Goal: Transaction & Acquisition: Purchase product/service

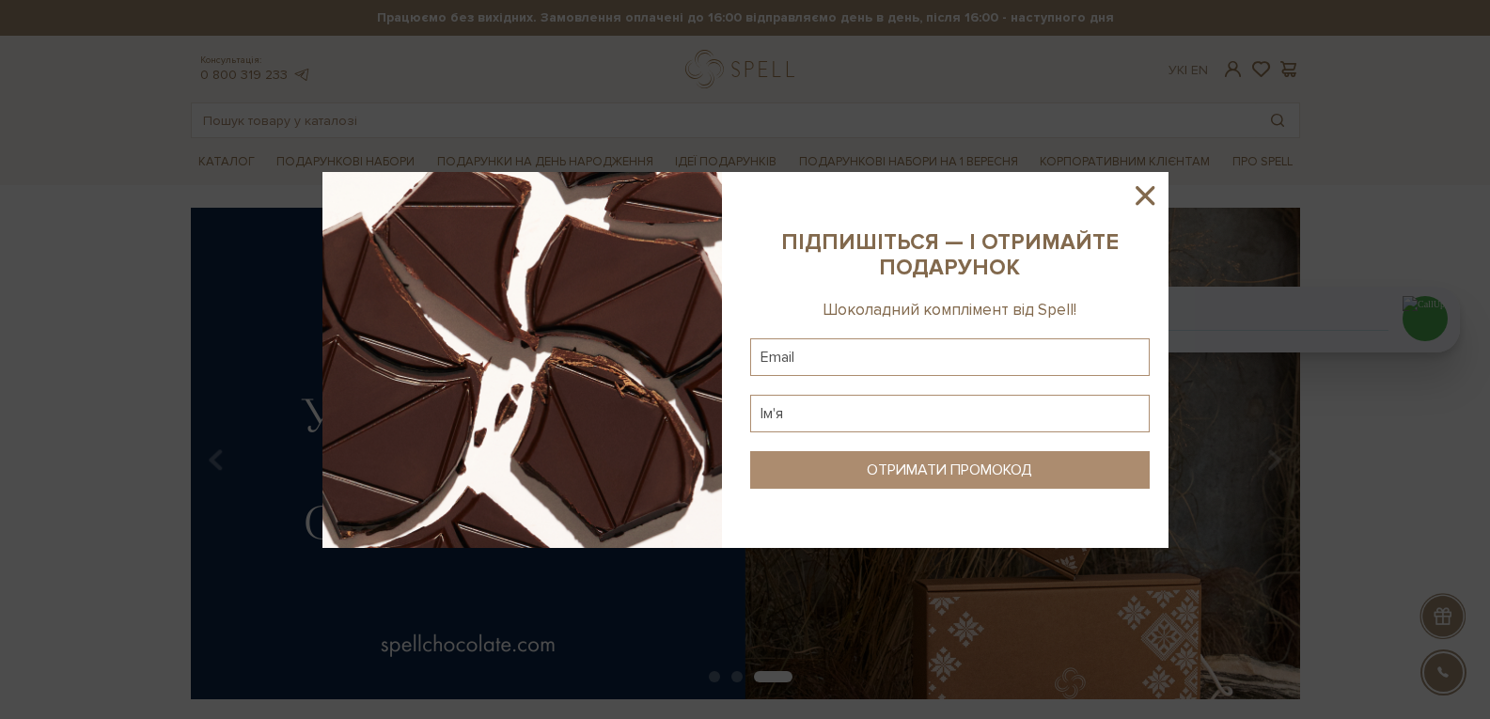
drag, startPoint x: 1149, startPoint y: 194, endPoint x: 642, endPoint y: 139, distance: 509.7
click at [1148, 193] on icon at bounding box center [1145, 196] width 32 height 32
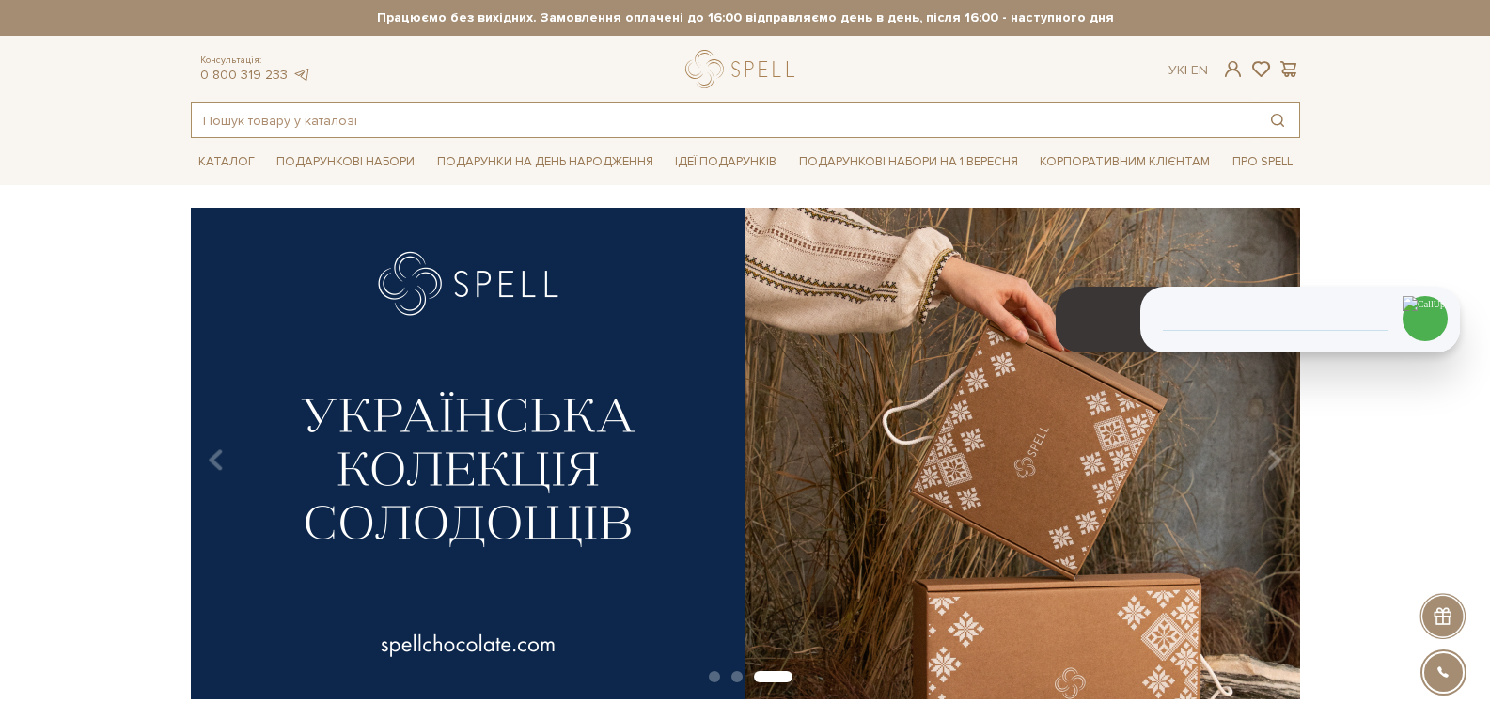
click at [592, 122] on input "text" at bounding box center [724, 120] width 1064 height 34
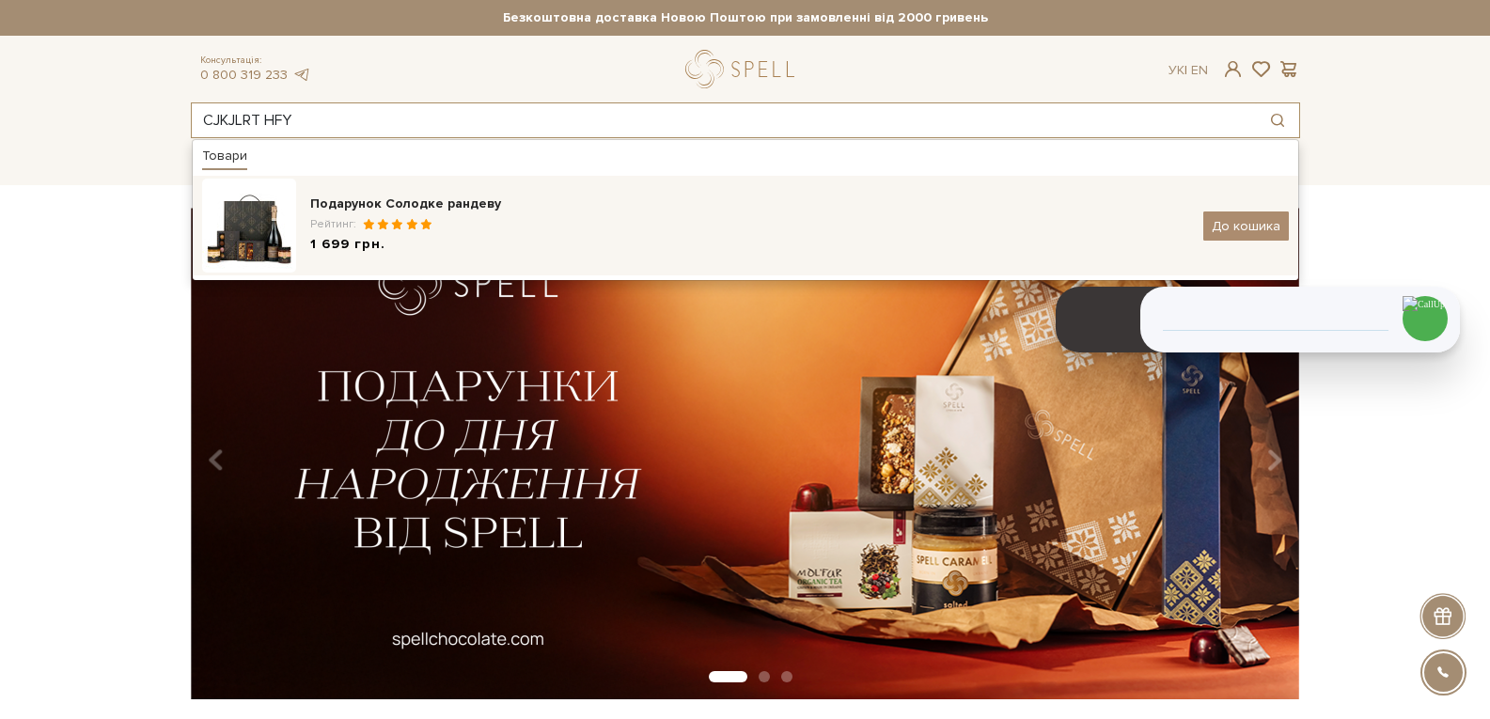
type input "CJKJLRT HFY"
click at [427, 243] on div "1 699 грн." at bounding box center [749, 245] width 879 height 20
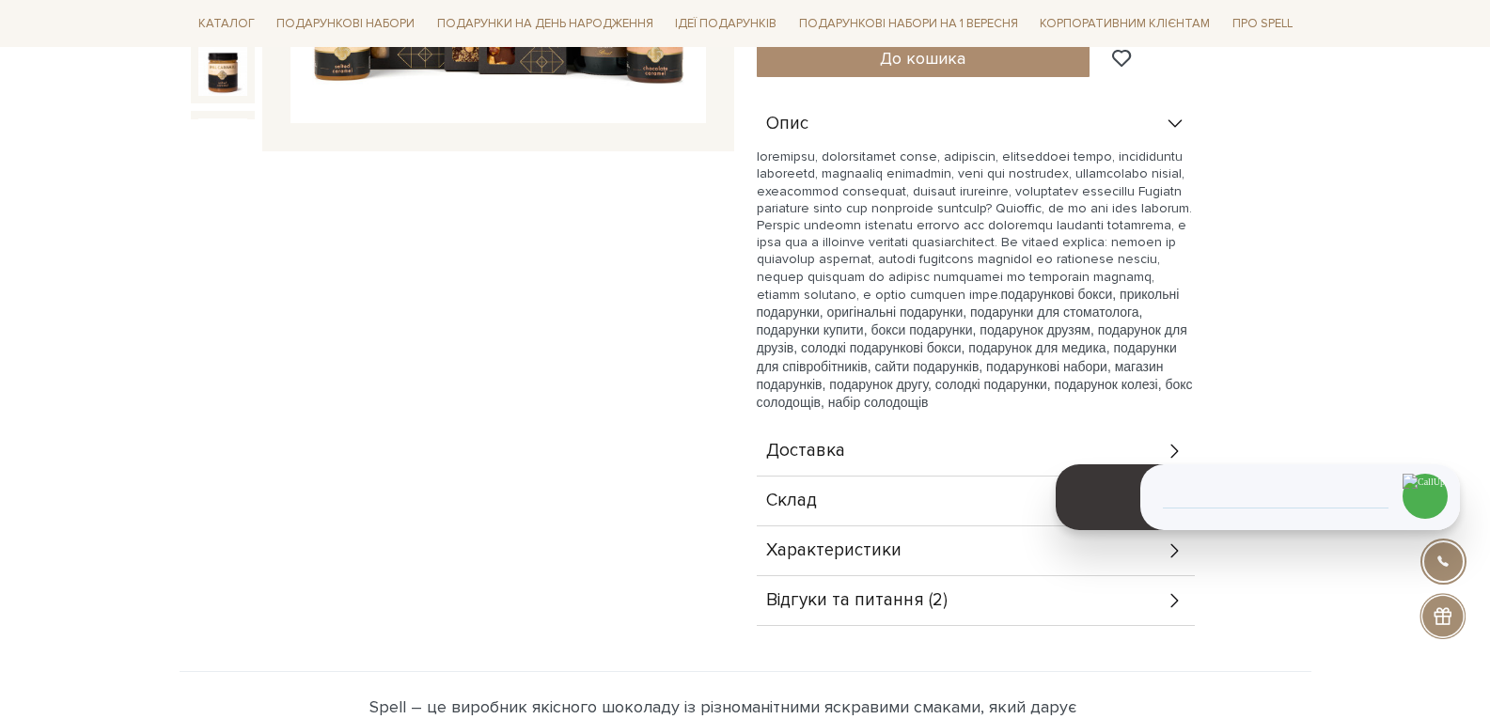
scroll to position [940, 0]
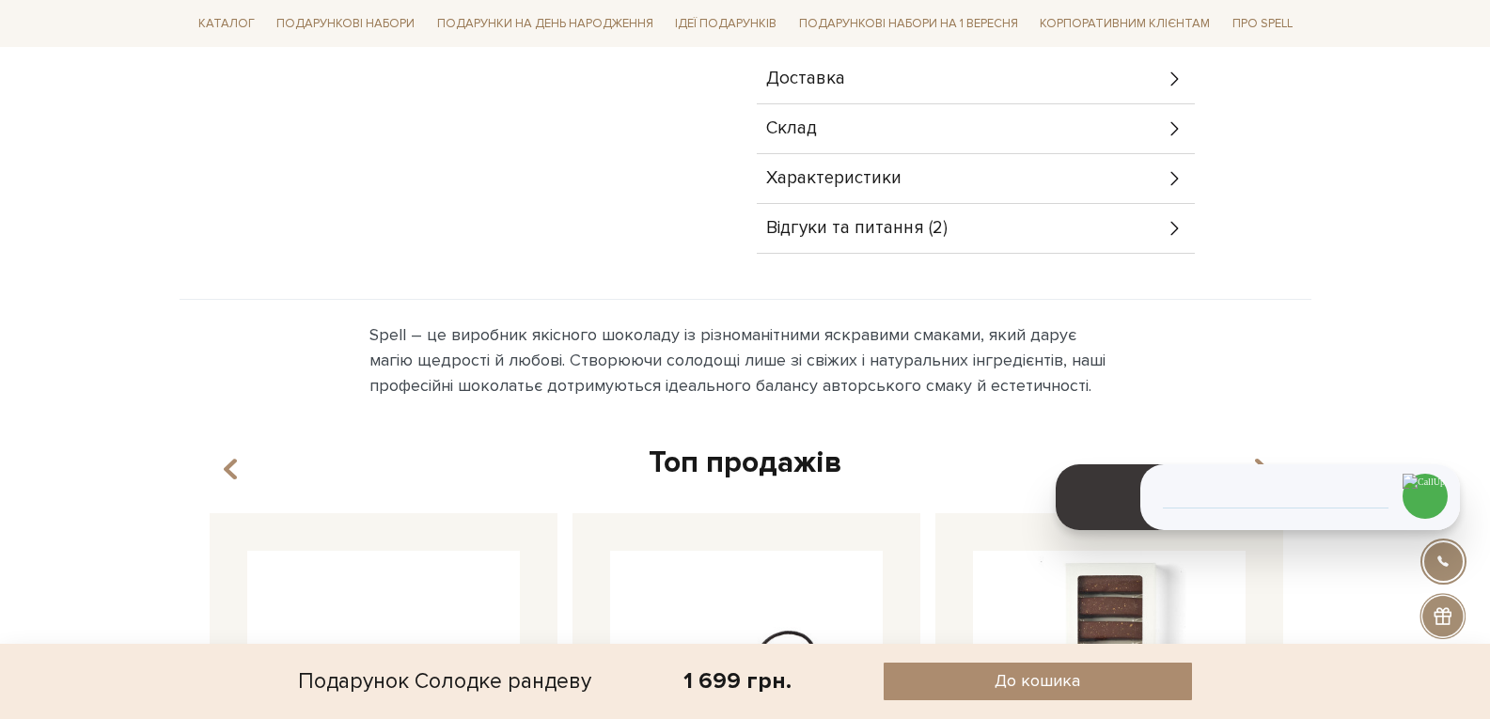
click at [857, 170] on span "Характеристики" at bounding box center [833, 178] width 135 height 17
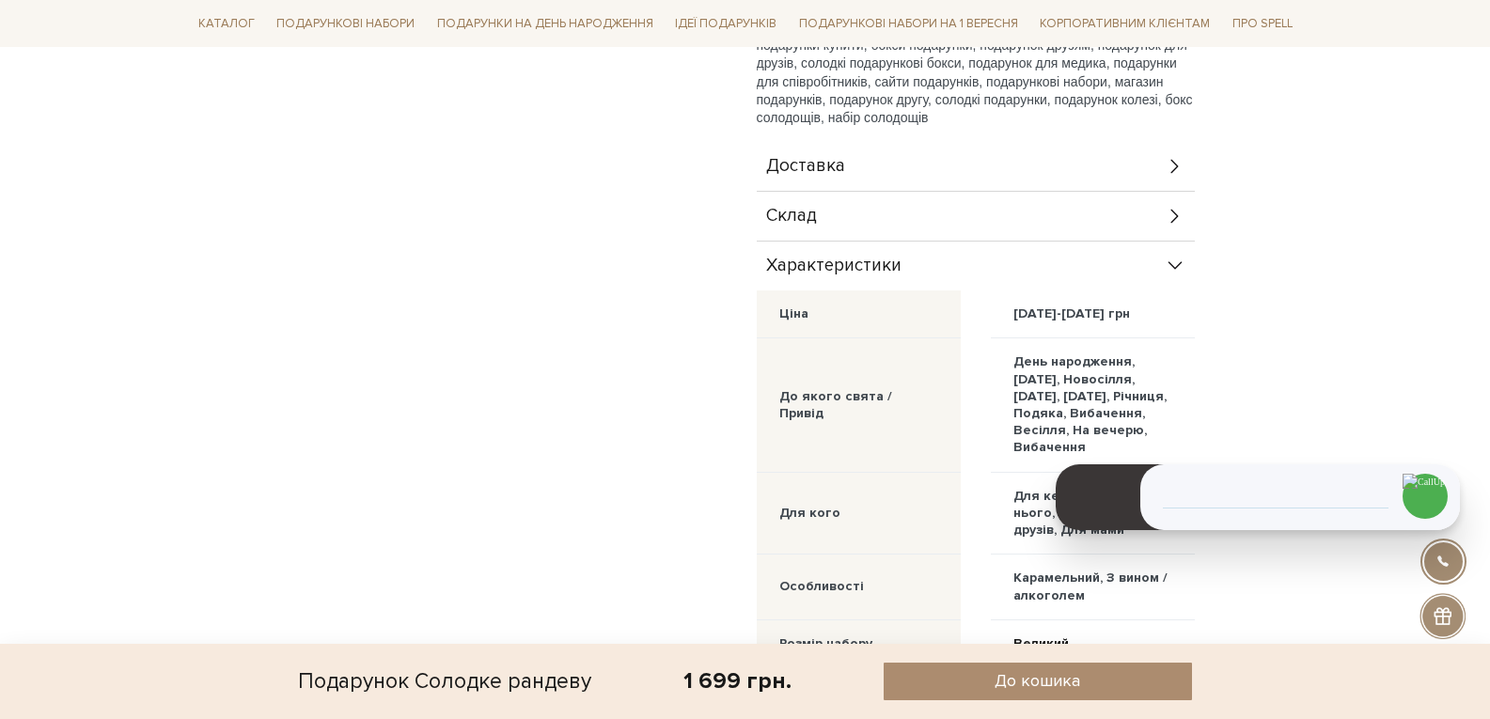
scroll to position [752, 0]
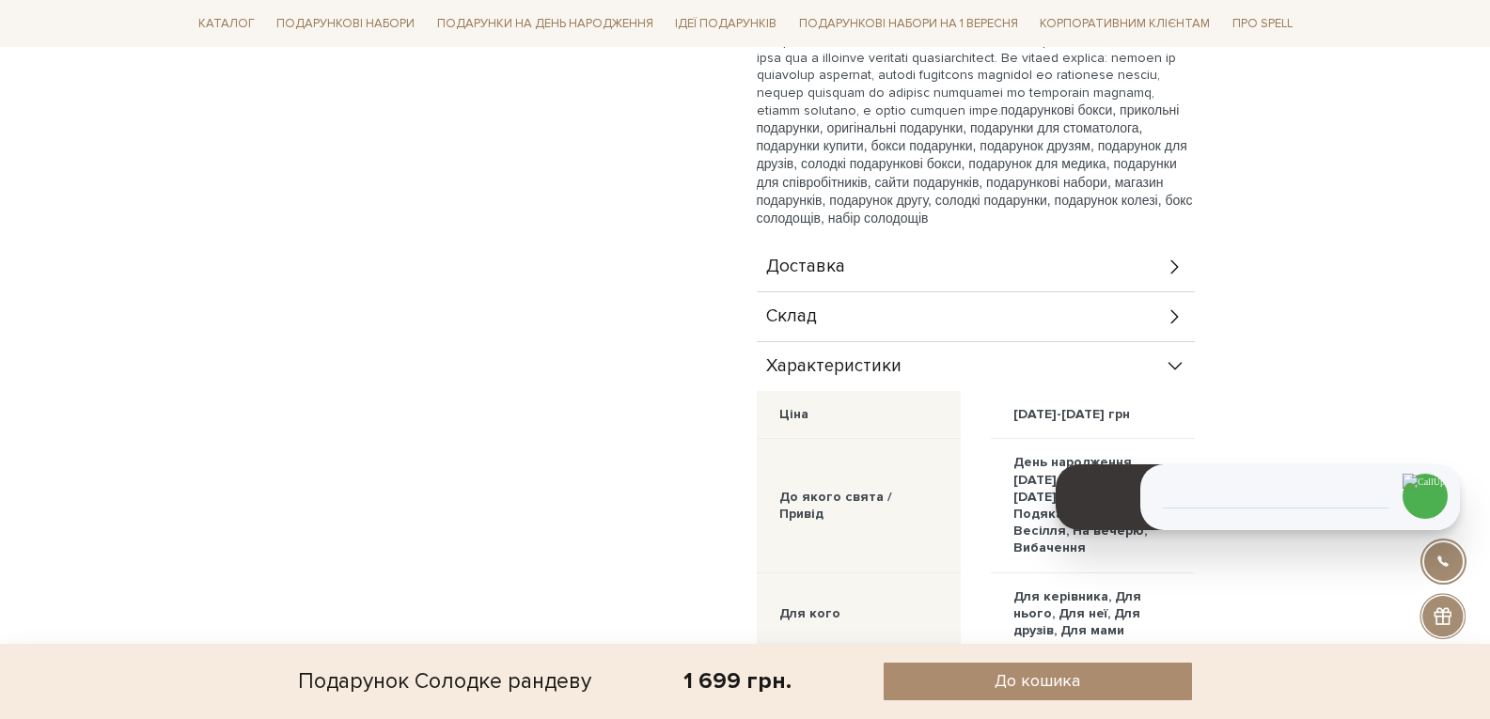
click at [1037, 292] on div "Склад" at bounding box center [976, 316] width 438 height 49
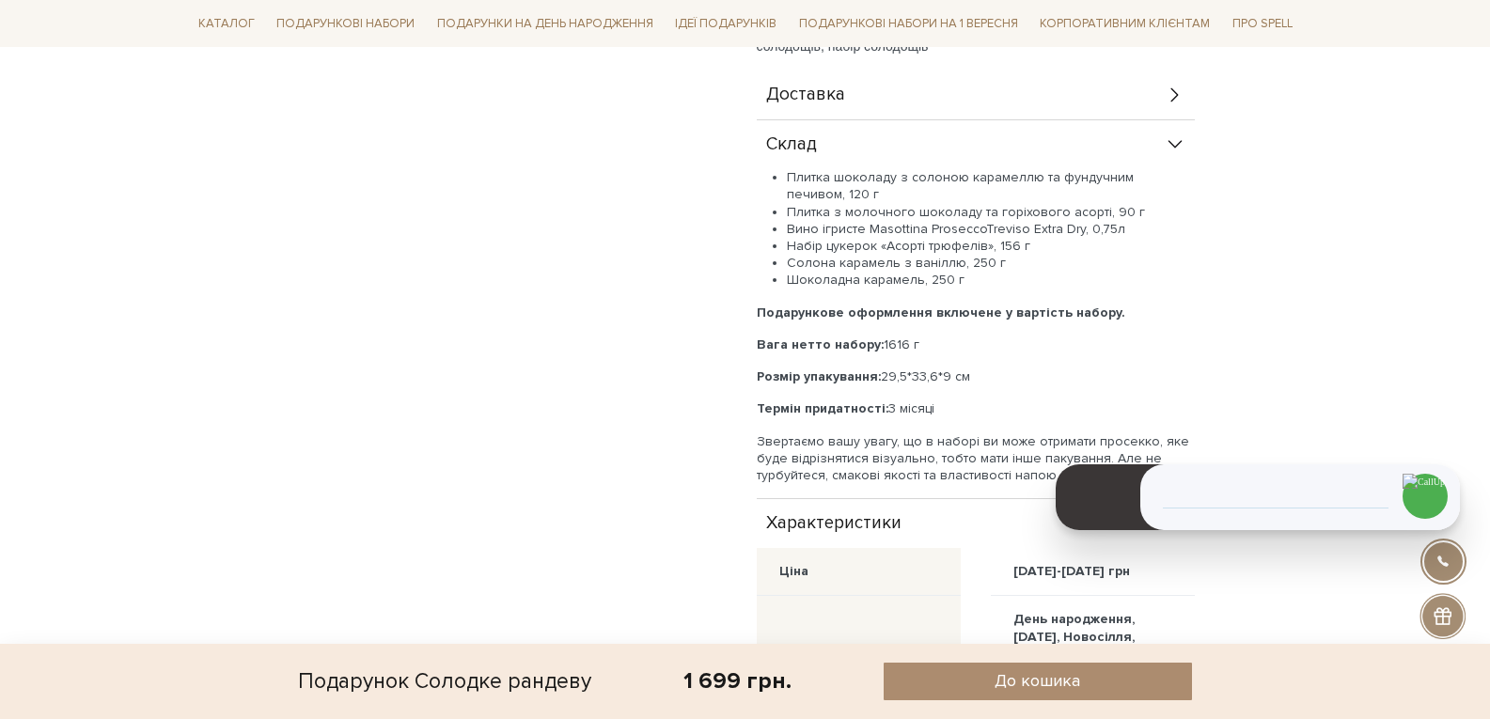
scroll to position [940, 0]
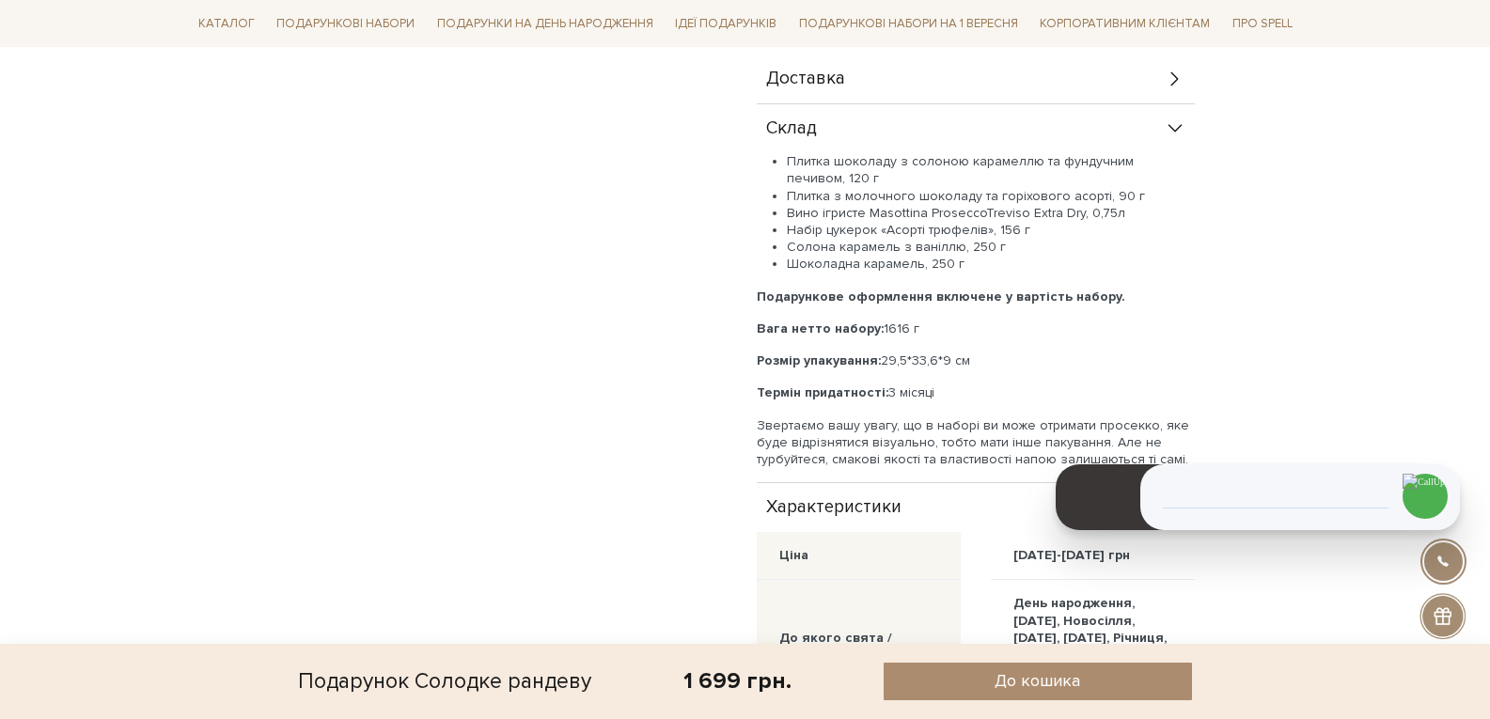
drag, startPoint x: 882, startPoint y: 336, endPoint x: 972, endPoint y: 338, distance: 90.3
click at [972, 353] on p "Розмір упакування: 29,5*33,6*9 см" at bounding box center [976, 361] width 438 height 17
copy p "29,5*33,6*9 см"
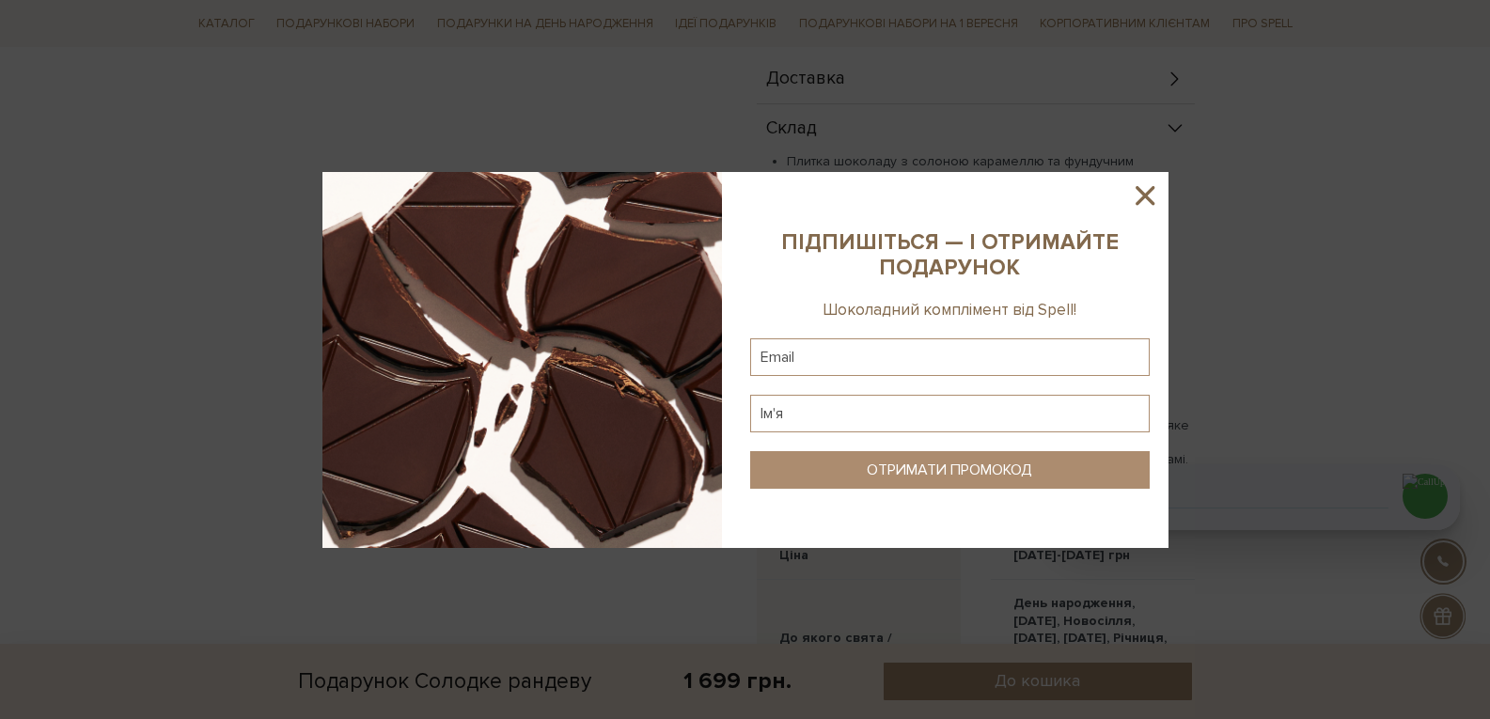
drag, startPoint x: 1146, startPoint y: 202, endPoint x: 1426, endPoint y: 310, distance: 300.3
click at [1146, 201] on icon at bounding box center [1145, 196] width 32 height 32
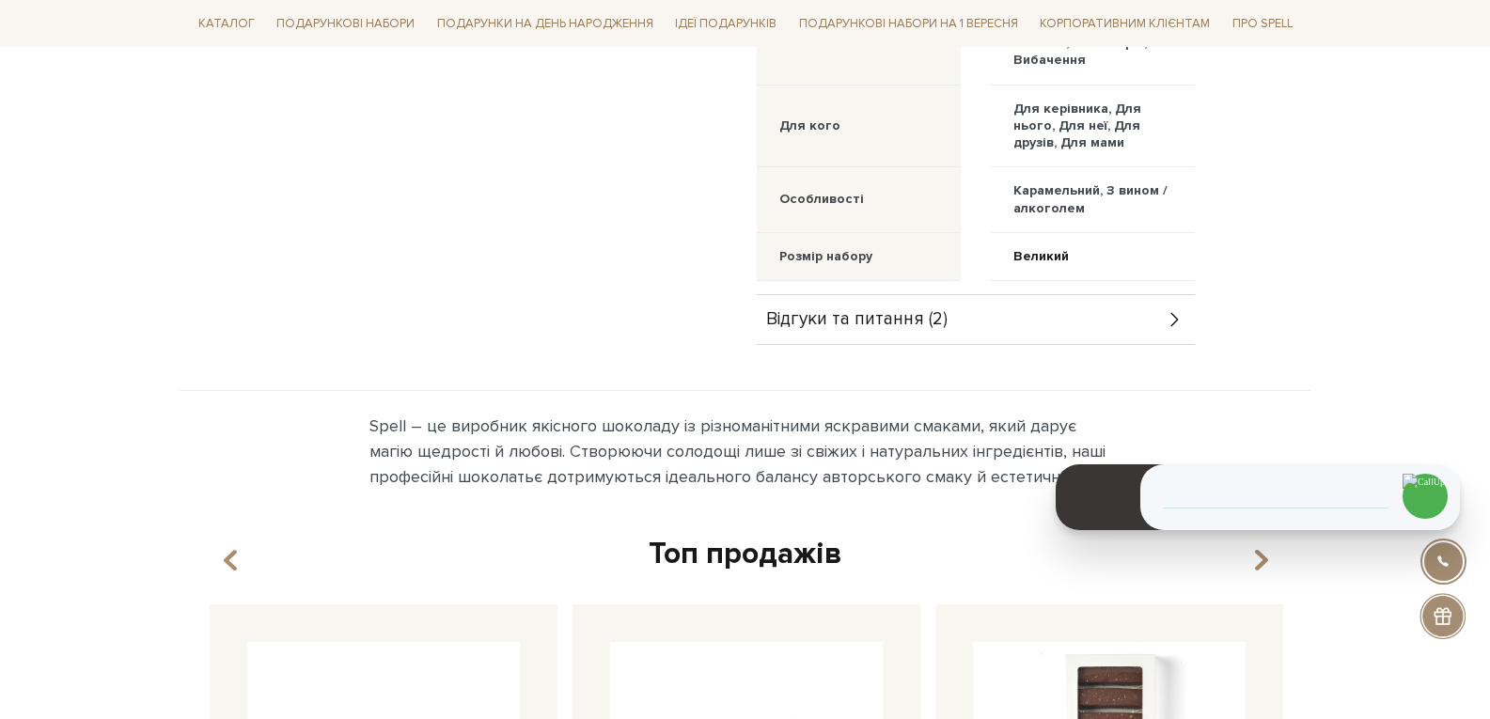
scroll to position [0, 0]
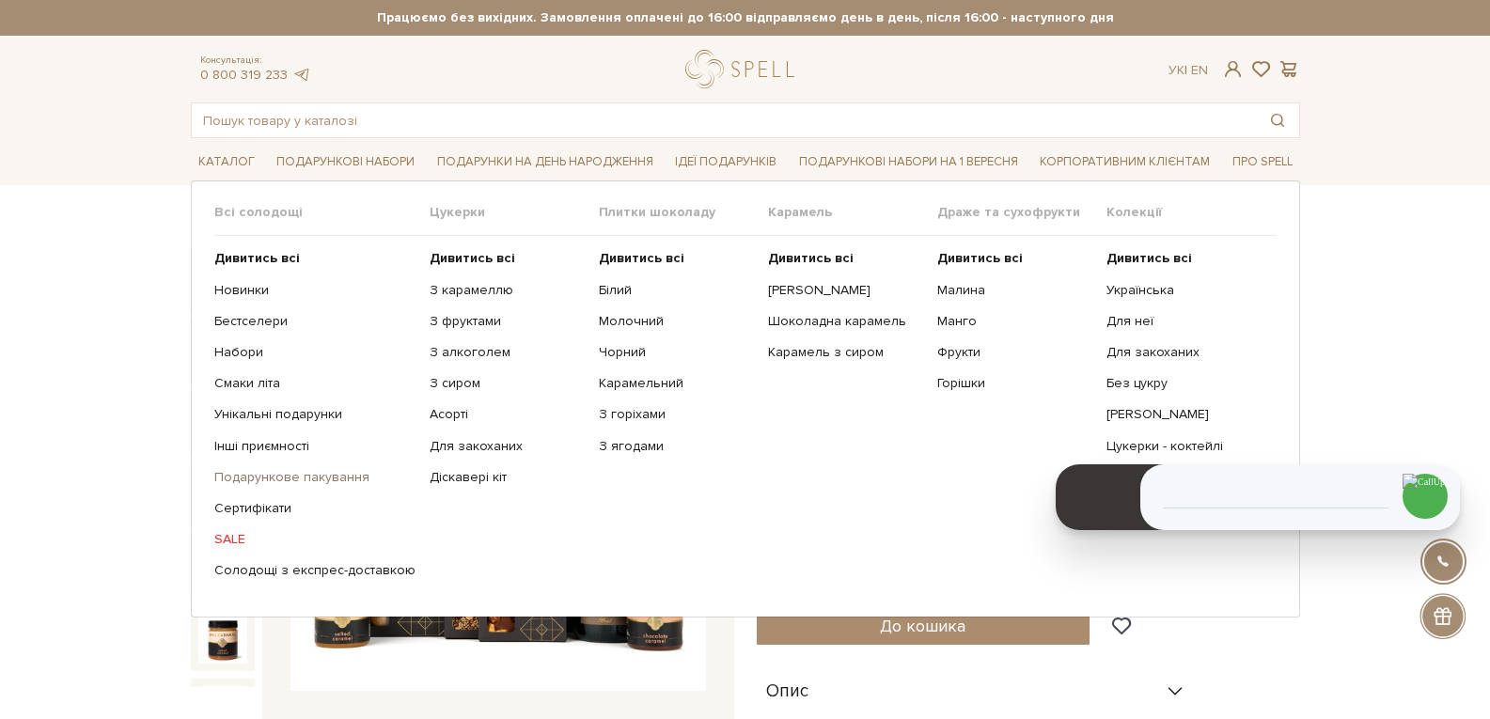
click at [309, 480] on link "Подарункове пакування" at bounding box center [314, 477] width 201 height 17
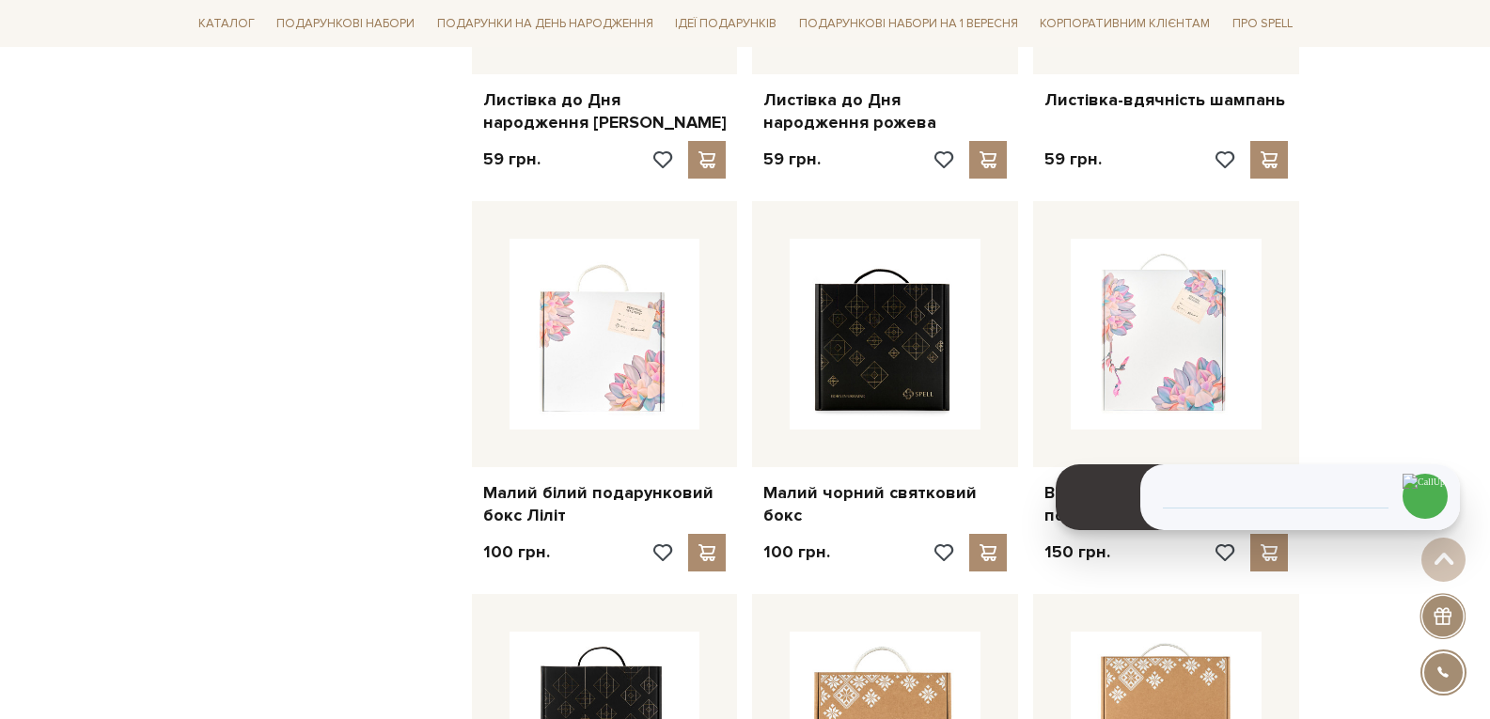
scroll to position [1410, 0]
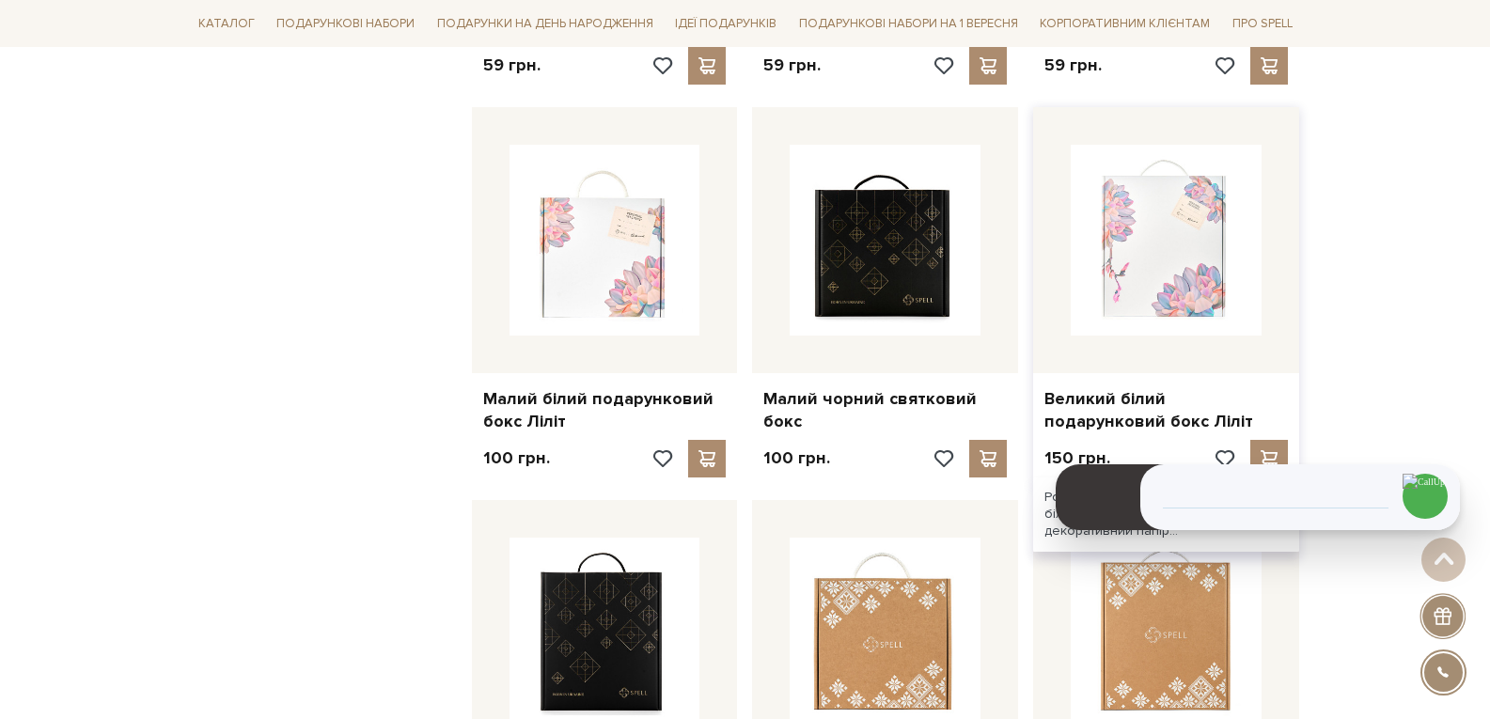
click at [1109, 192] on img at bounding box center [1166, 240] width 191 height 191
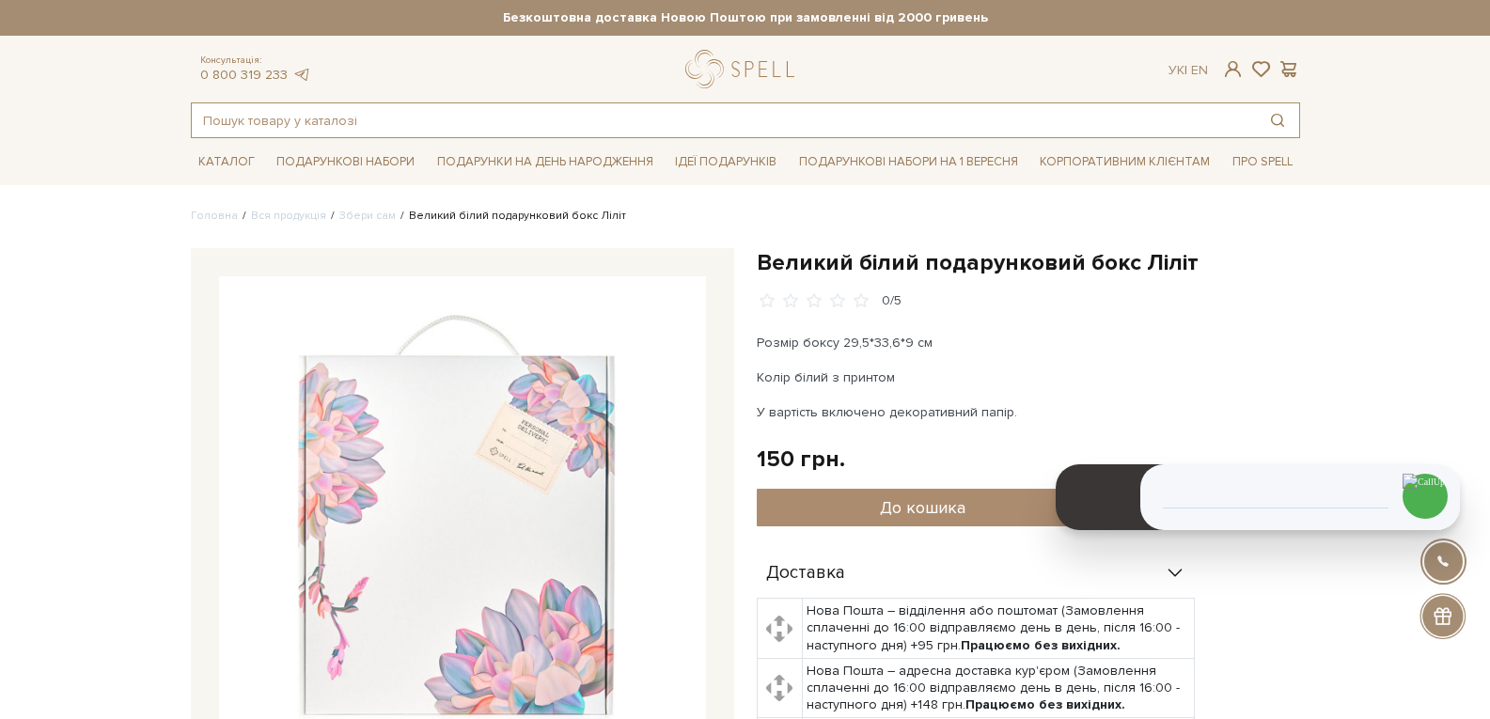
click at [374, 127] on input "text" at bounding box center [724, 120] width 1064 height 34
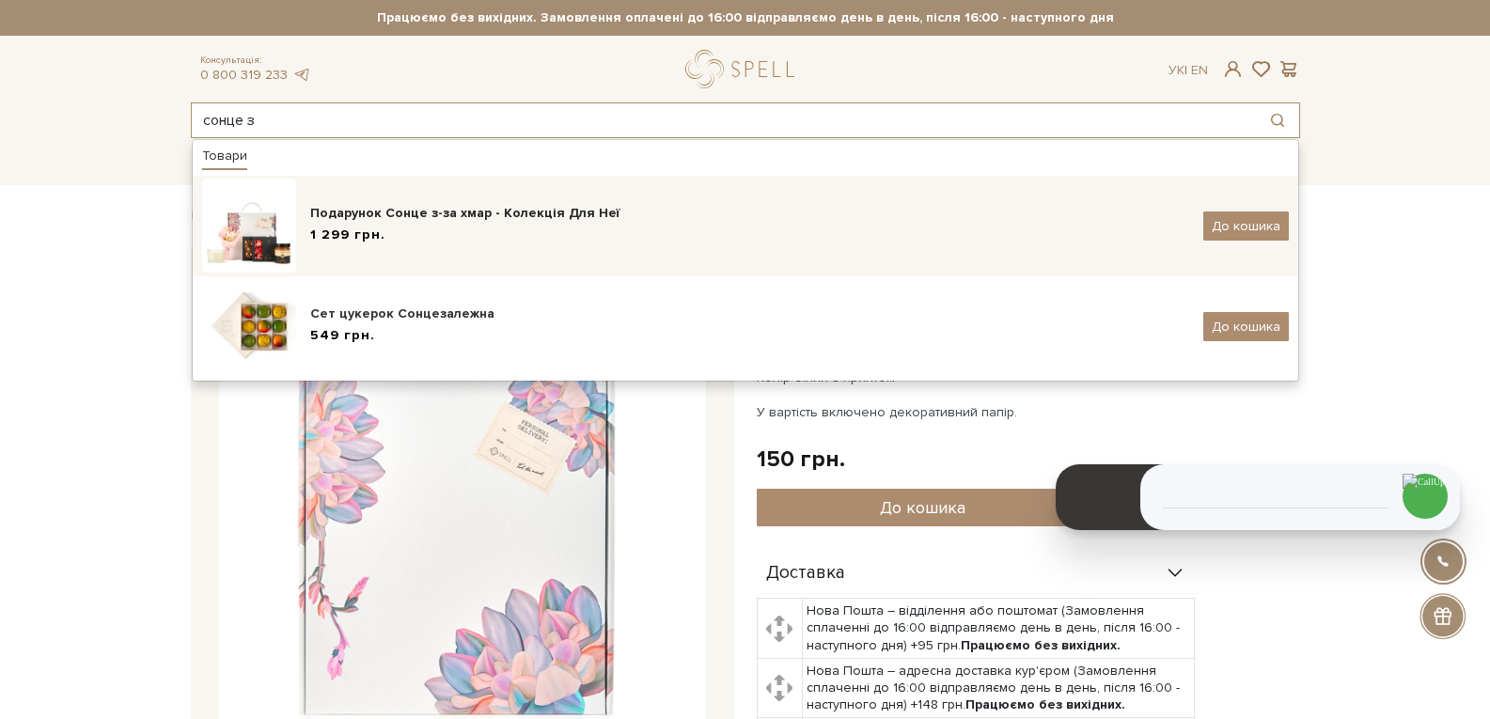
type input "сонце з"
click at [418, 238] on div "1 299 грн." at bounding box center [749, 236] width 879 height 20
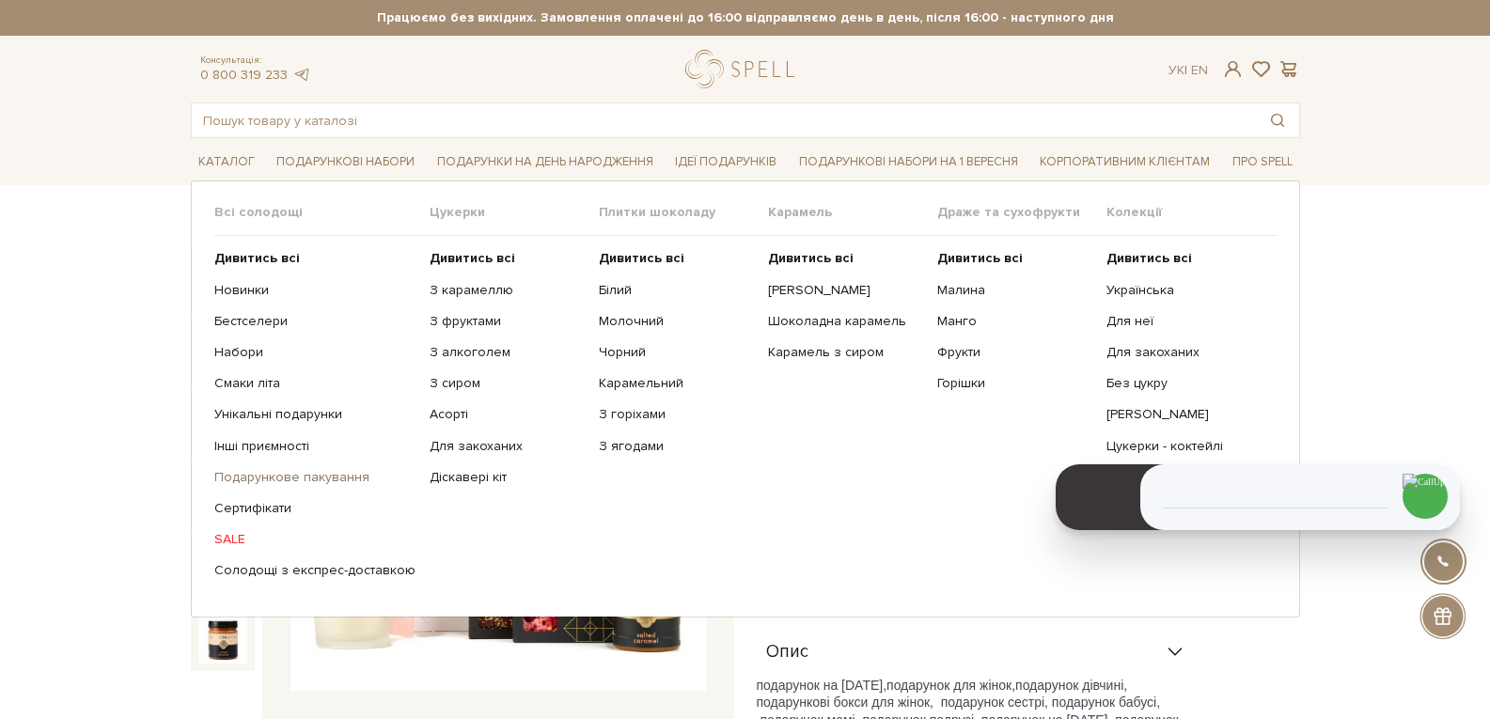
click at [284, 476] on link "Подарункове пакування" at bounding box center [314, 477] width 201 height 17
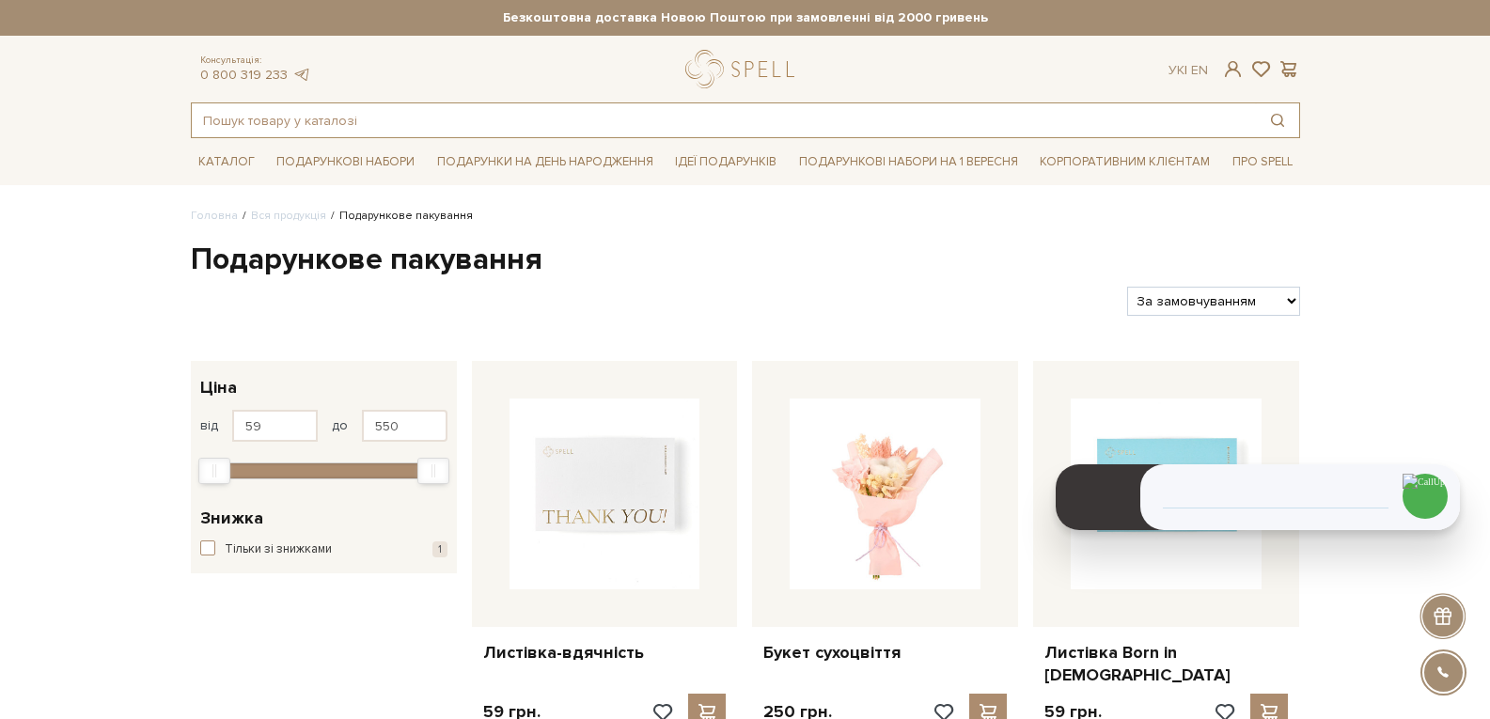
click at [470, 121] on input "text" at bounding box center [724, 120] width 1064 height 34
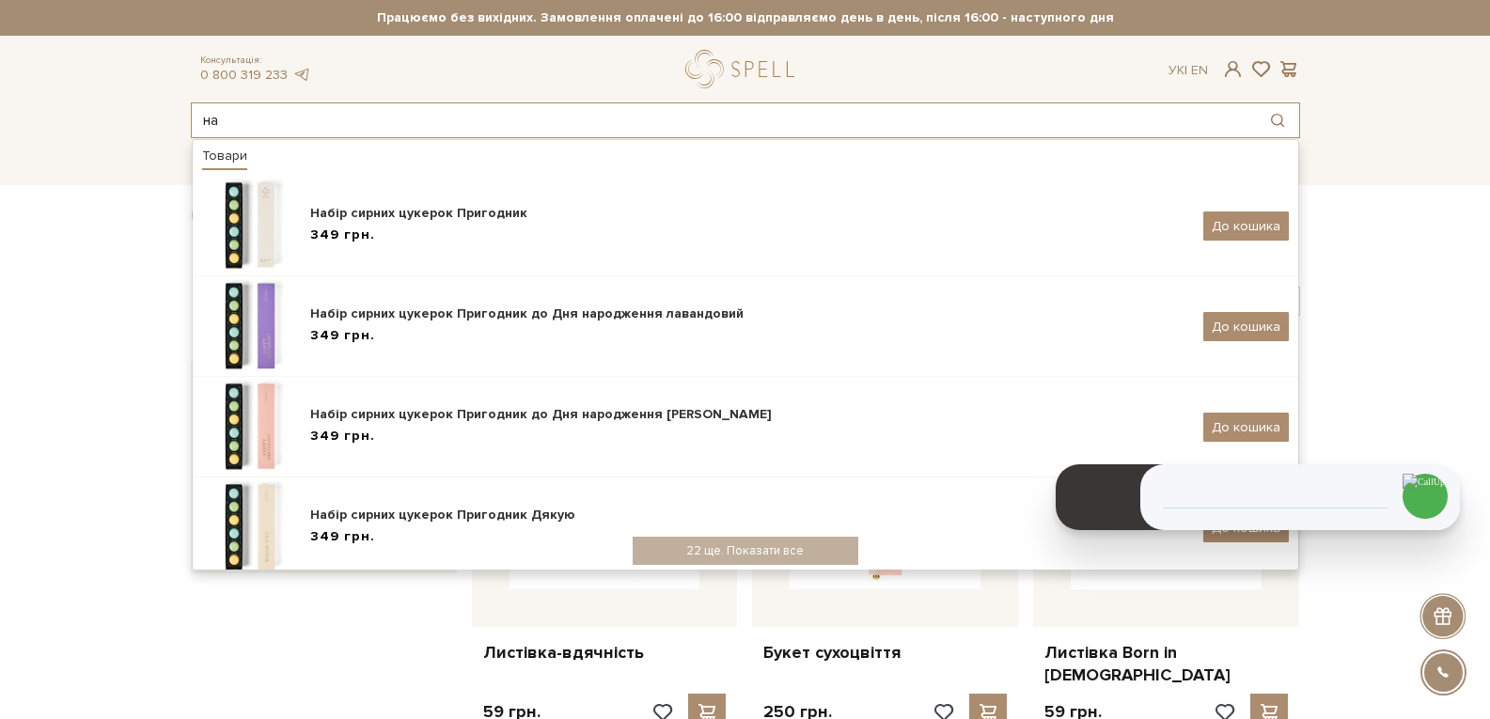
type input "н"
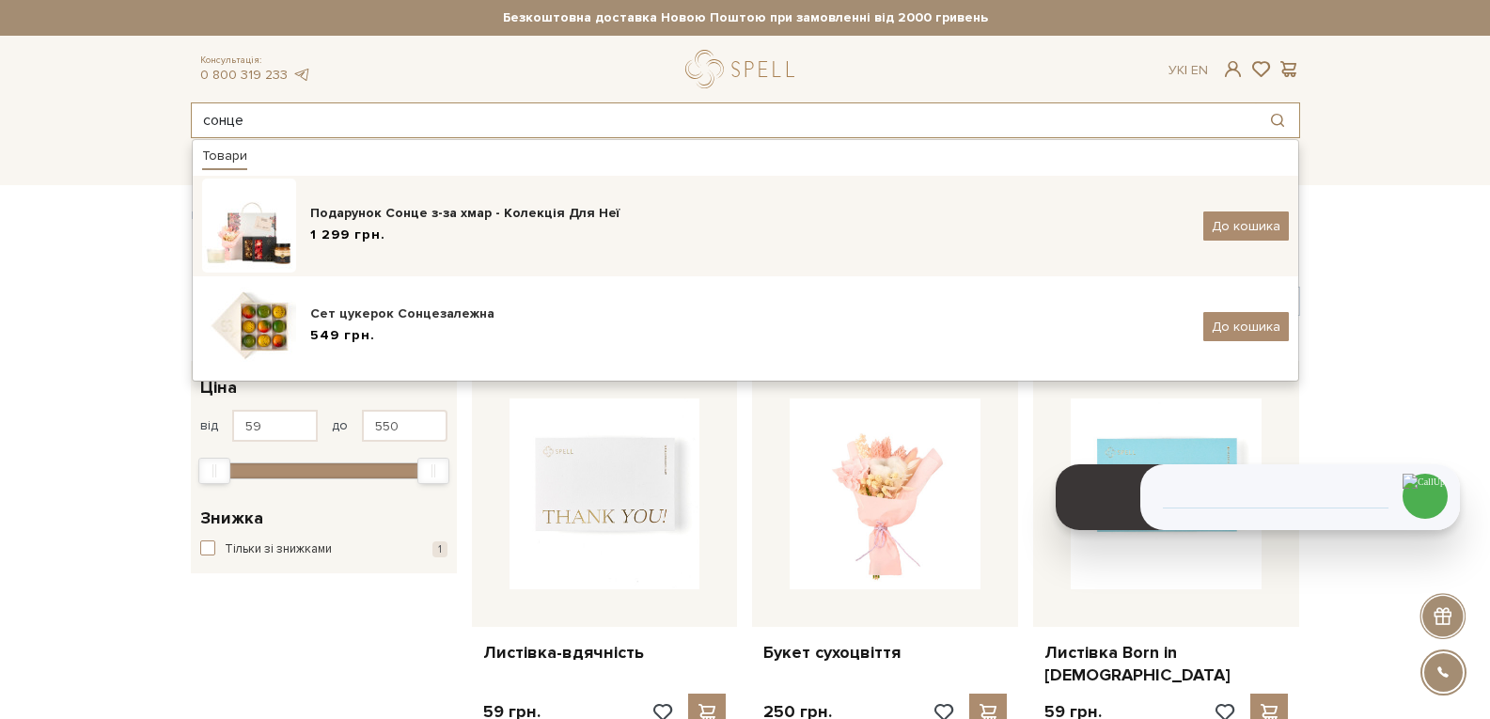
type input "сонце"
click at [456, 235] on div "1 299 грн." at bounding box center [749, 236] width 879 height 20
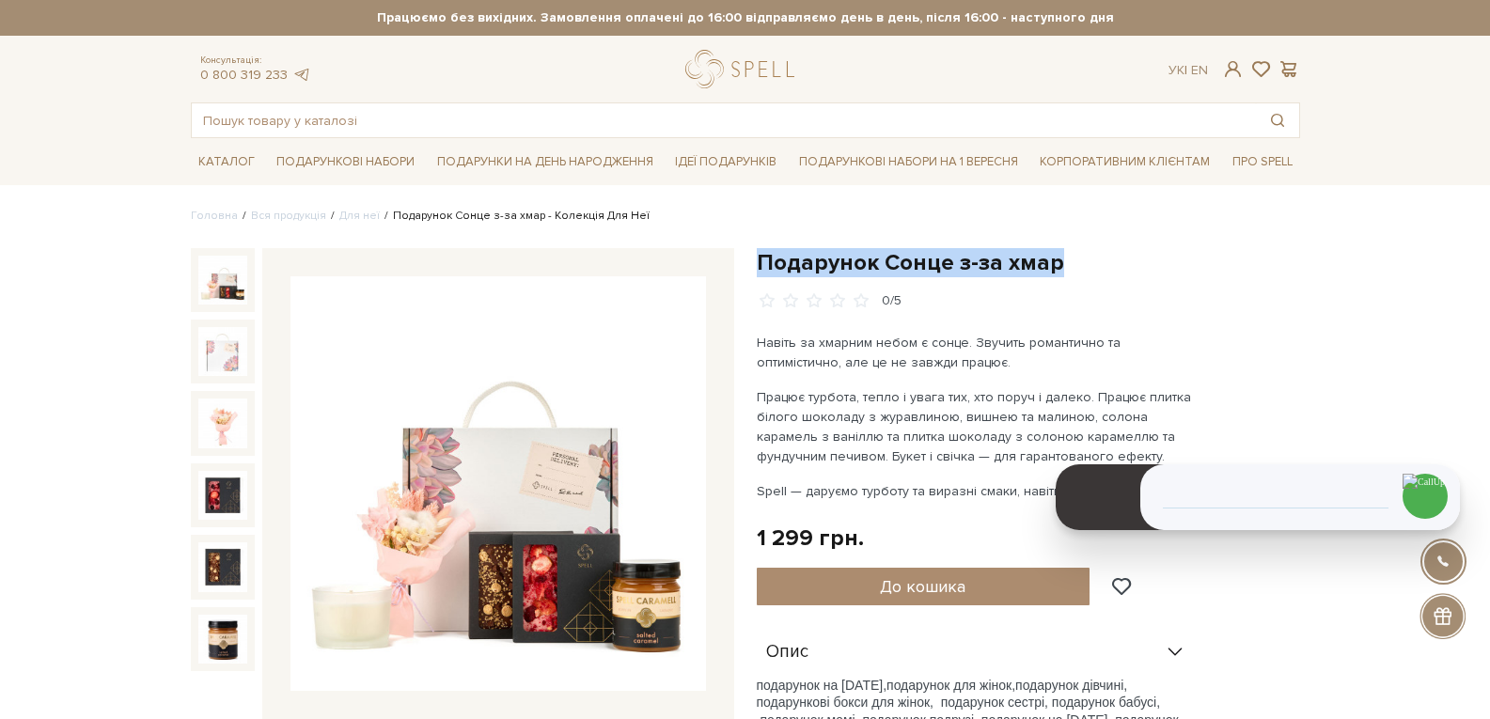
drag, startPoint x: 1068, startPoint y: 260, endPoint x: 760, endPoint y: 266, distance: 308.4
click at [761, 267] on h1 "Подарунок Сонце з-за хмар" at bounding box center [1028, 262] width 543 height 29
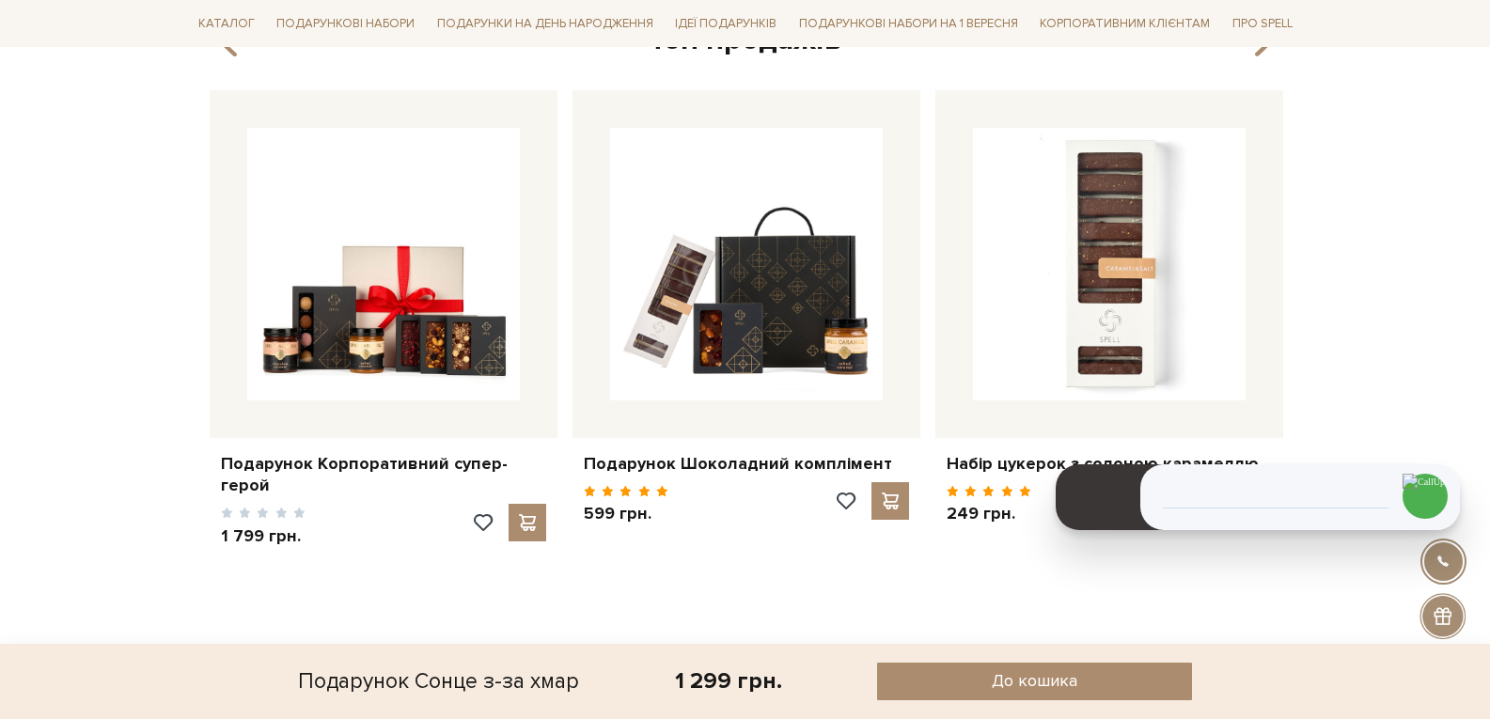
scroll to position [2354, 0]
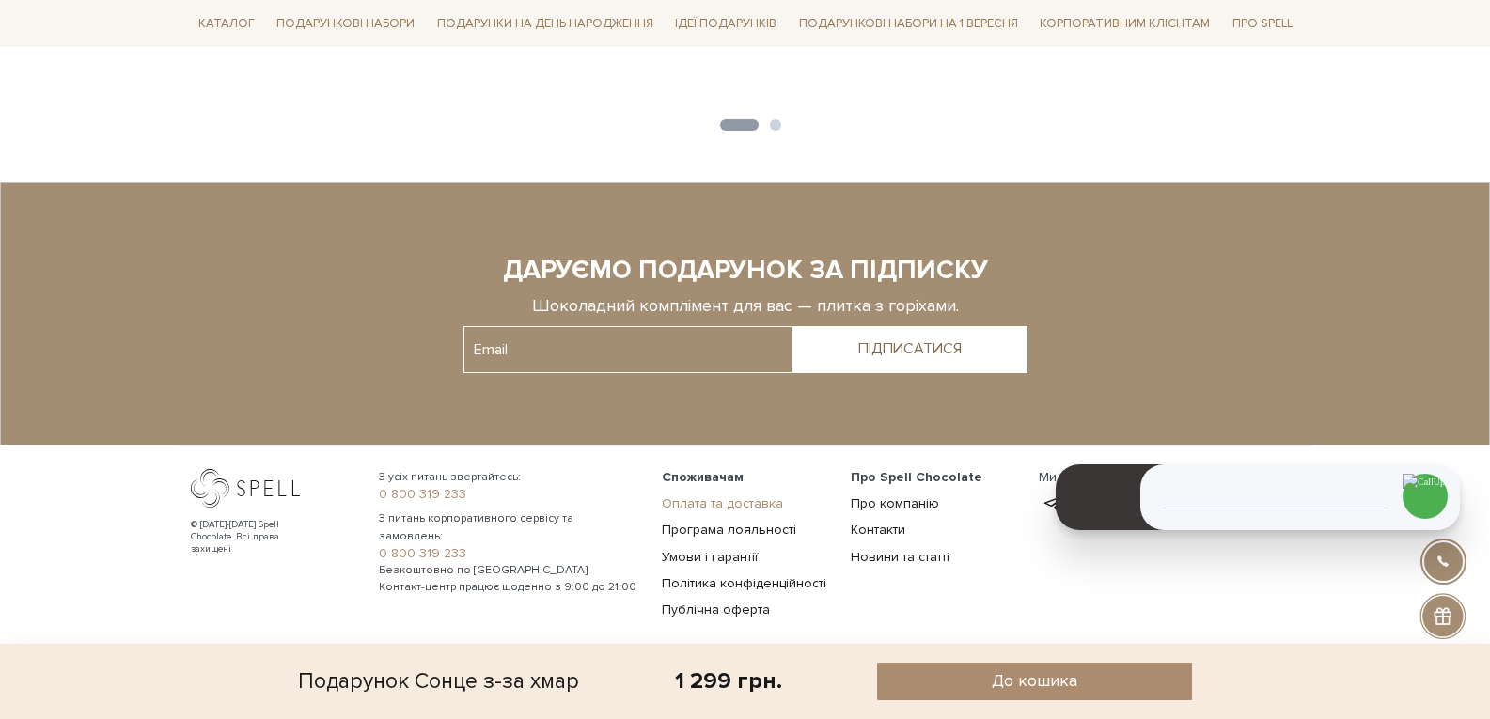
click at [756, 495] on link "Оплата та доставка" at bounding box center [722, 503] width 121 height 16
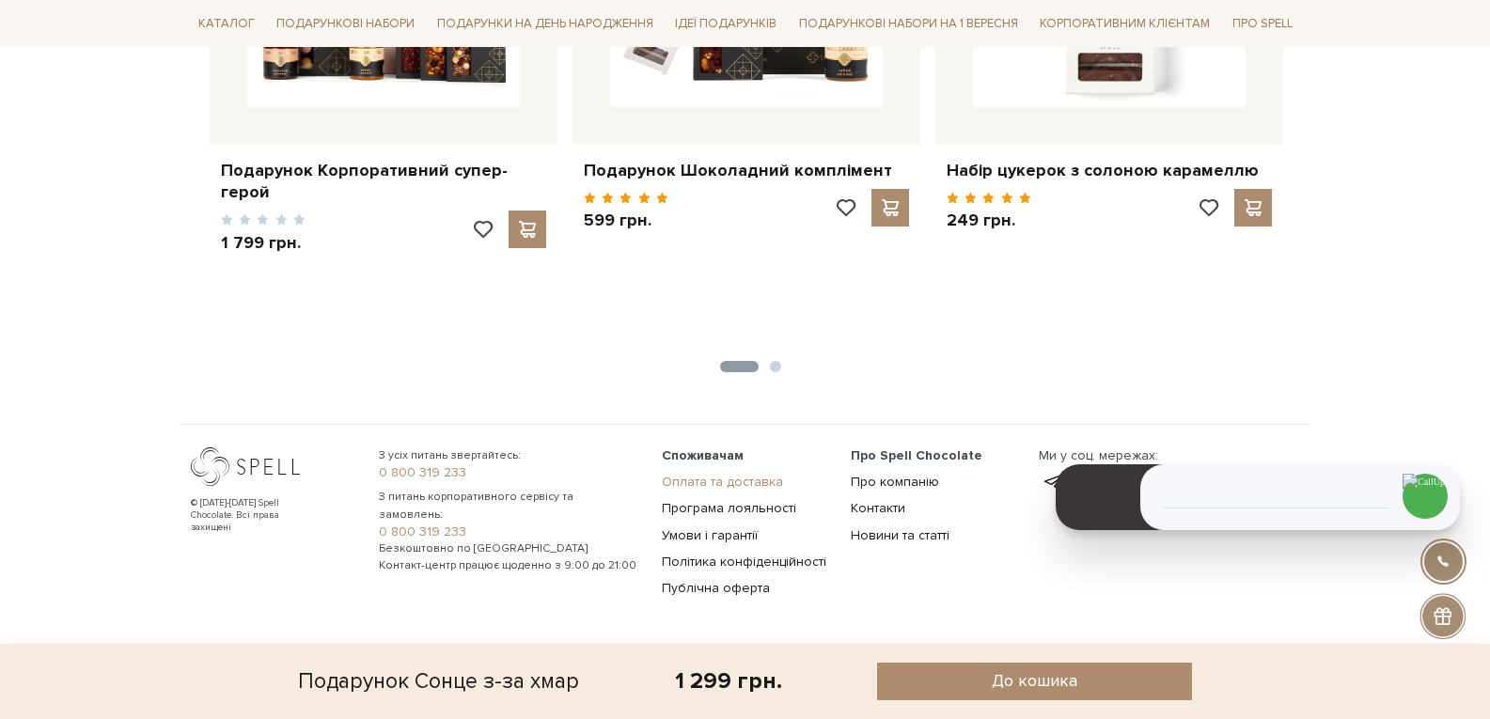
scroll to position [2091, 0]
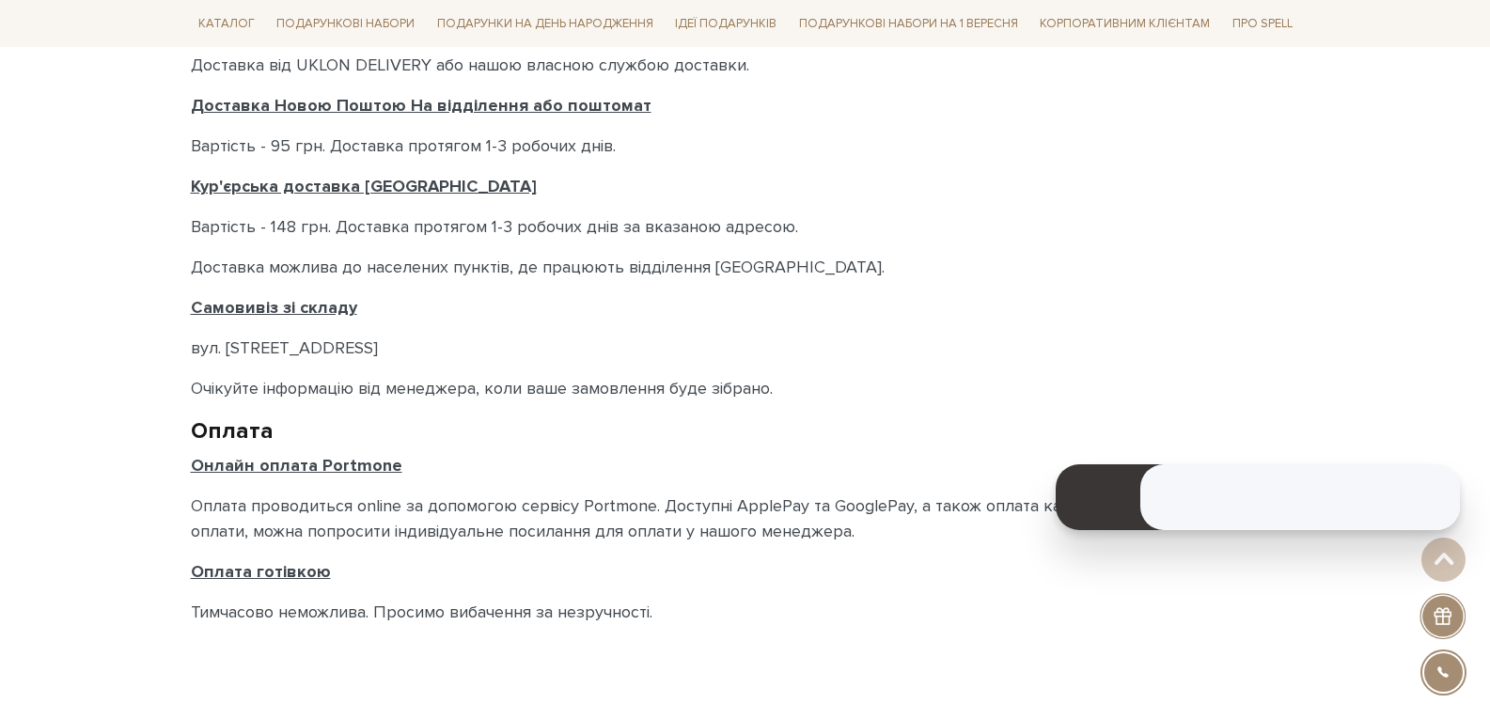
scroll to position [376, 0]
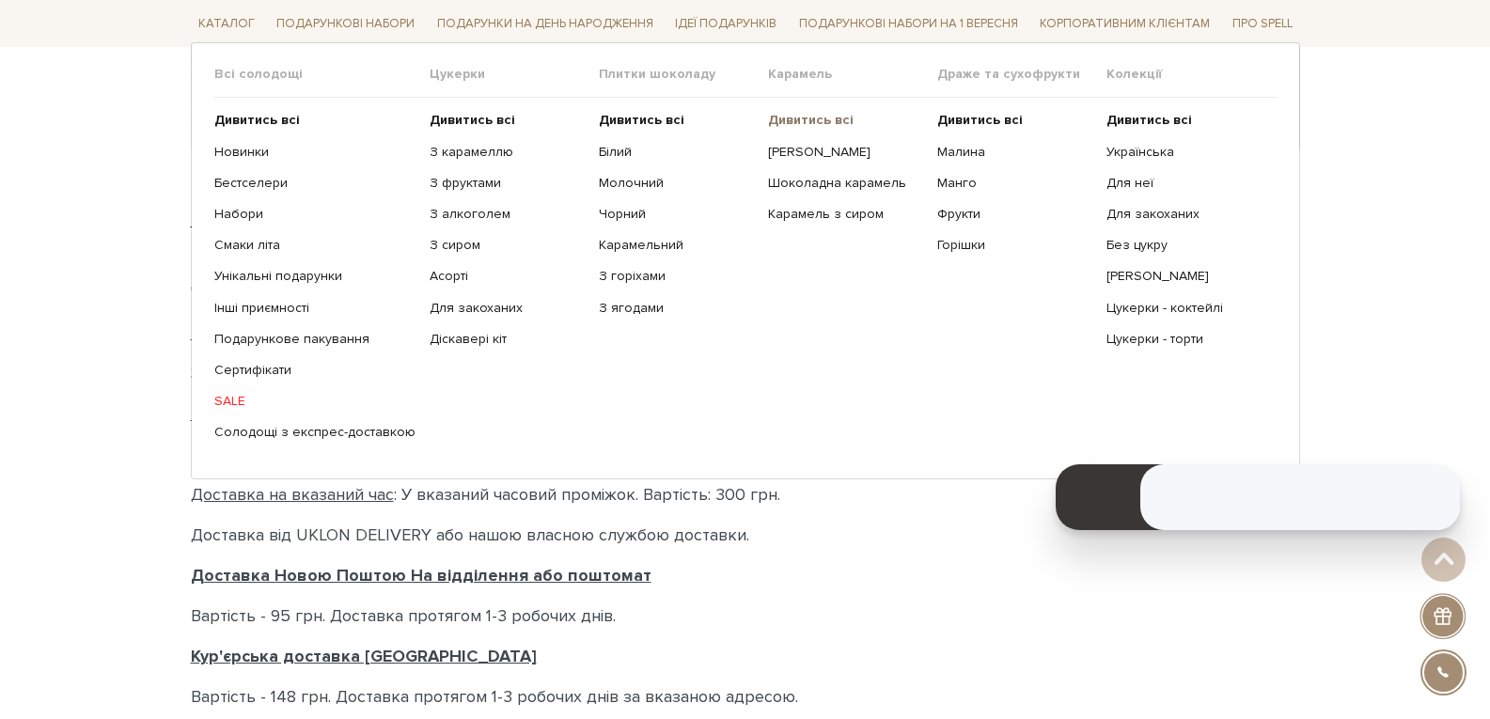
click at [794, 116] on b "Дивитись всі" at bounding box center [811, 120] width 86 height 16
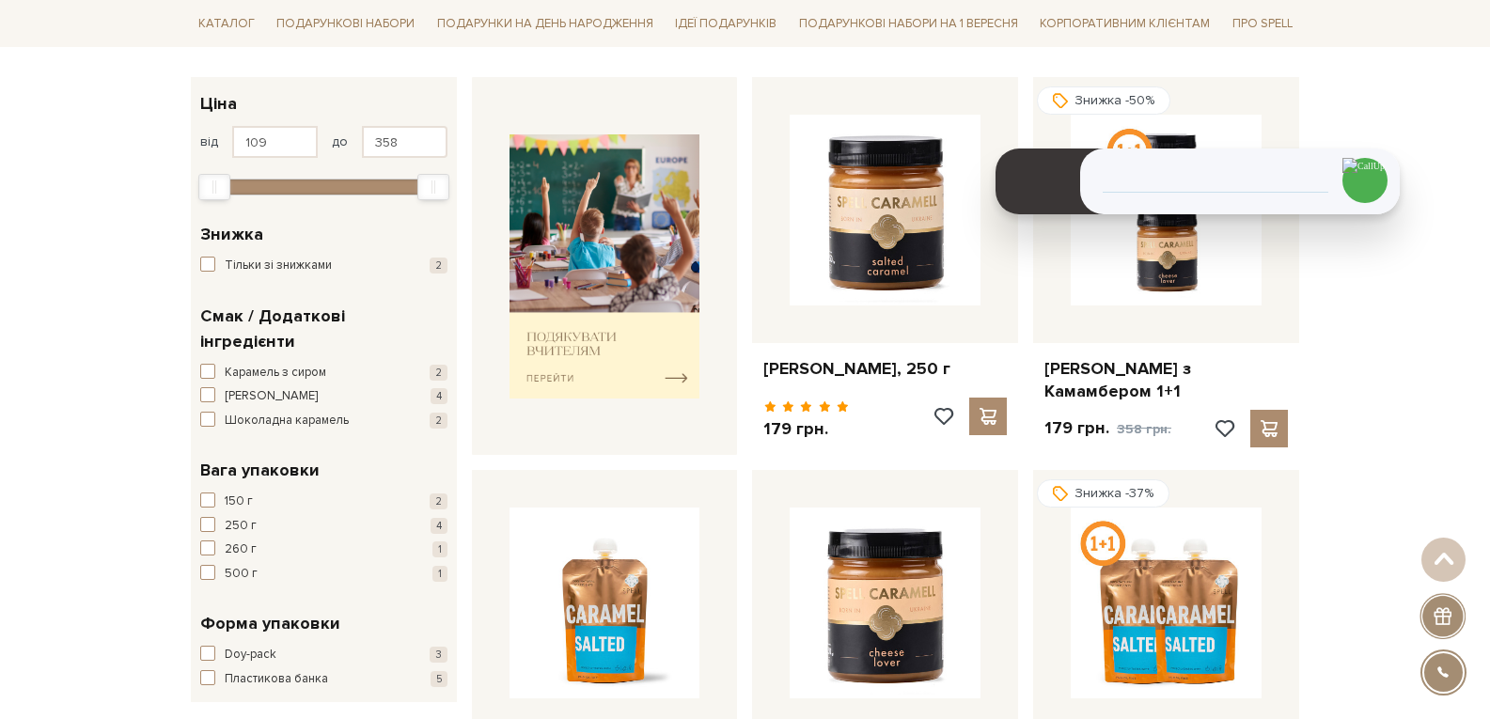
scroll to position [282, 0]
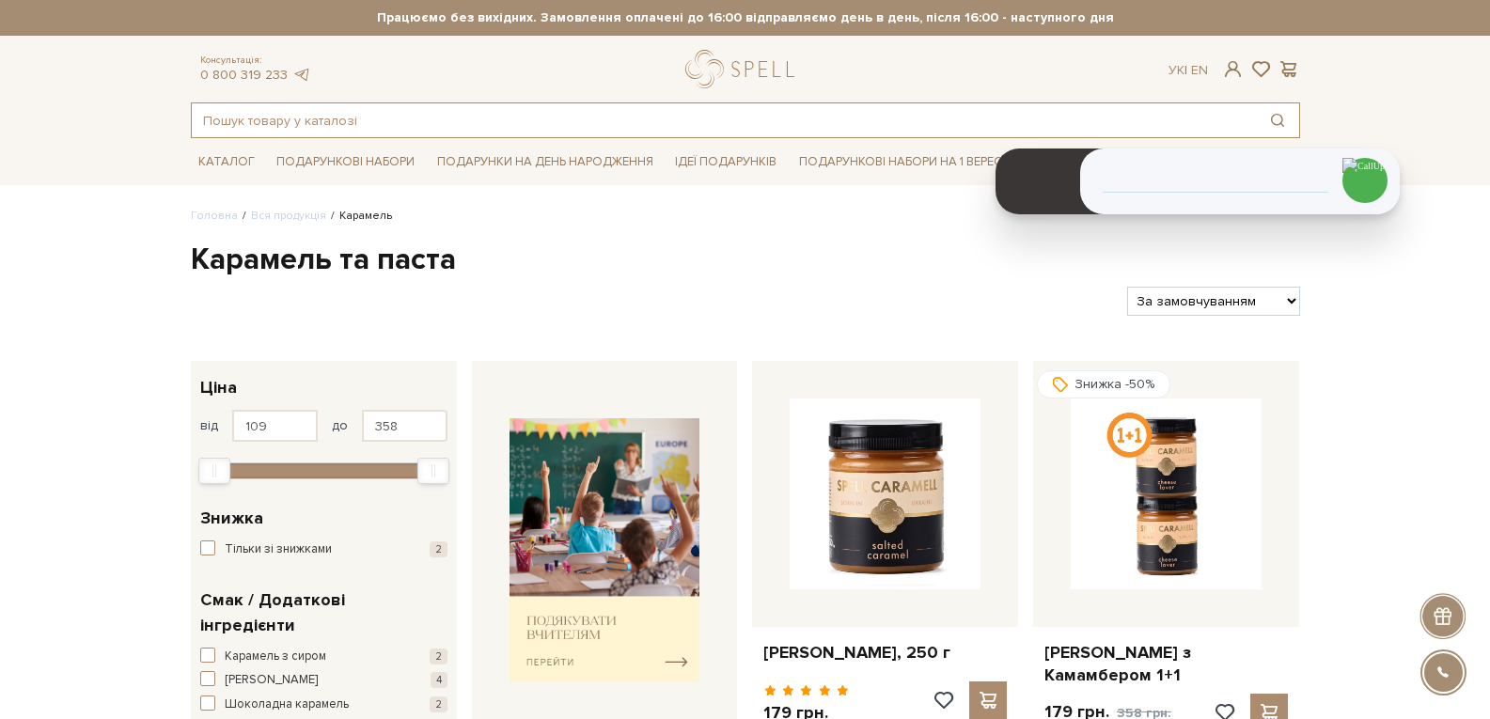
click at [285, 117] on input "text" at bounding box center [724, 120] width 1064 height 34
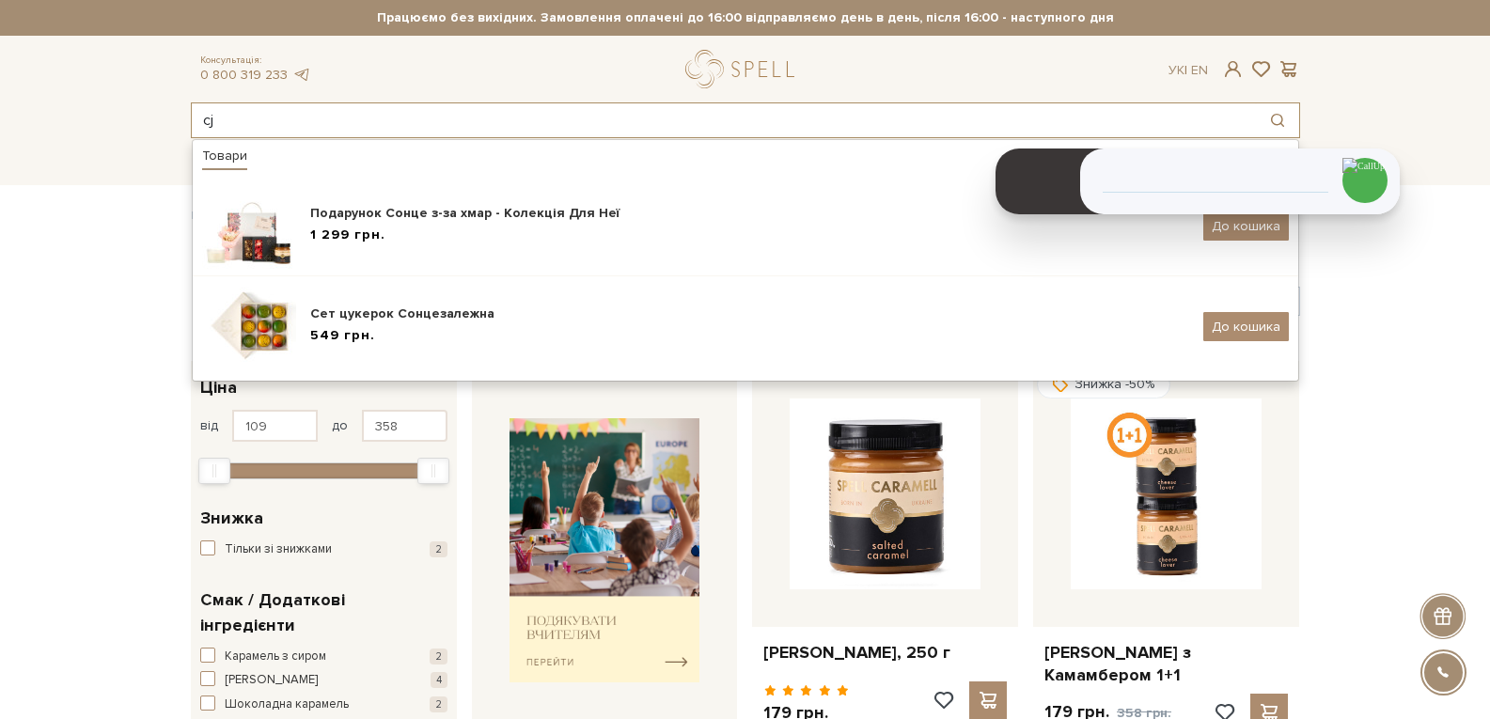
type input "c"
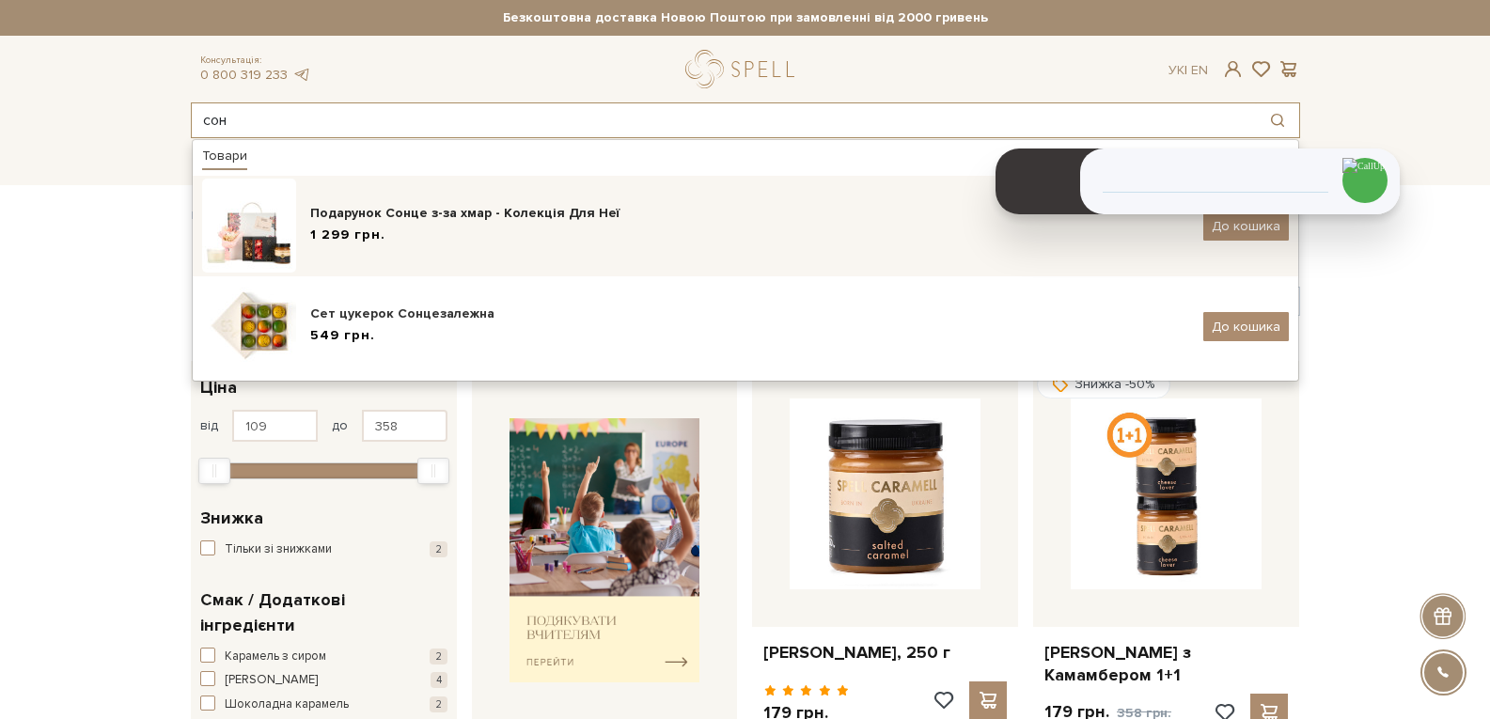
type input "сон"
click at [362, 245] on div "Подарунок Сонце з-за хмар - Колекція Для Неї 1 299 грн." at bounding box center [749, 226] width 879 height 44
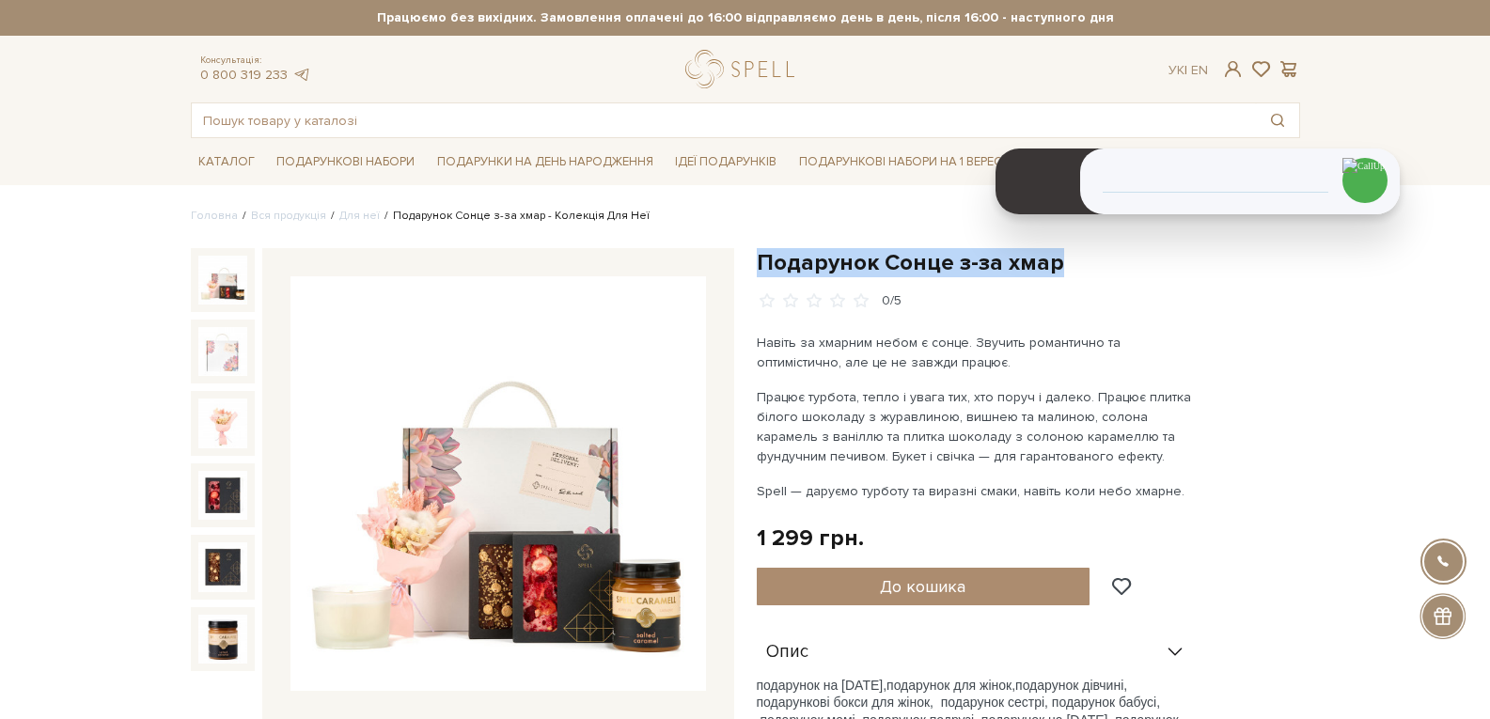
drag, startPoint x: 1077, startPoint y: 256, endPoint x: 757, endPoint y: 268, distance: 319.9
click at [757, 268] on h1 "Подарунок Сонце з-за хмар" at bounding box center [1028, 262] width 543 height 29
copy h1 "Подарунок Сонце з-за хмар"
